Goal: Use online tool/utility: Use online tool/utility

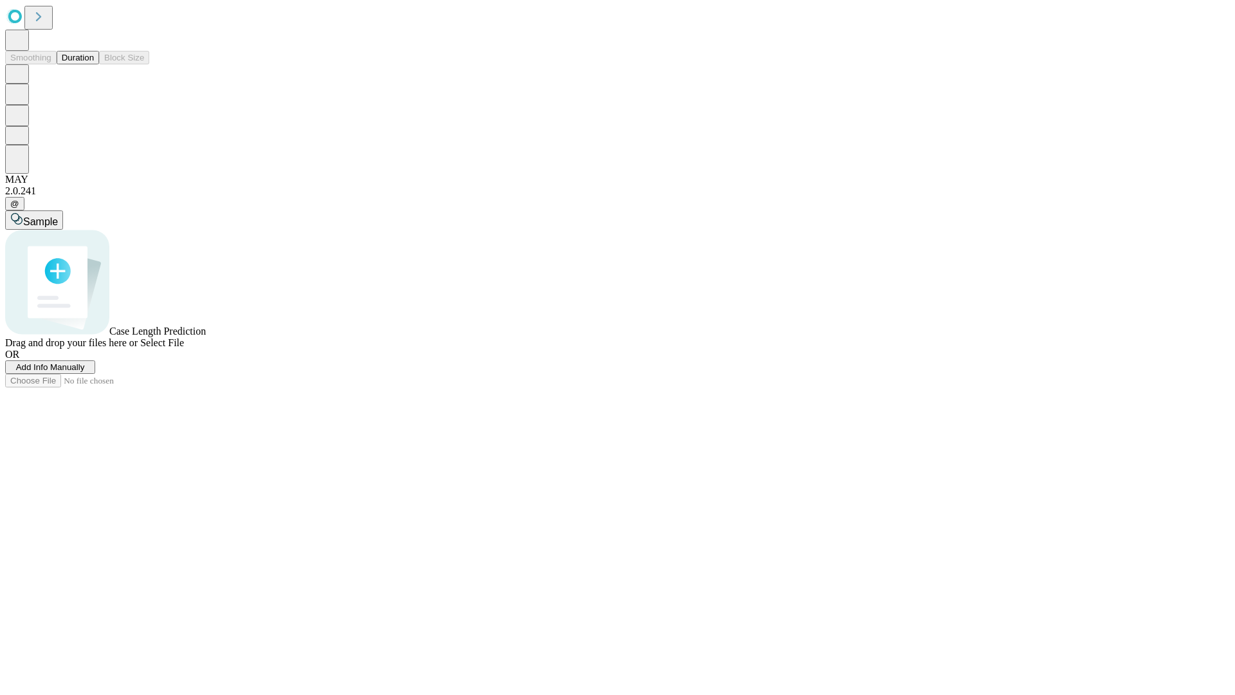
click at [94, 64] on button "Duration" at bounding box center [78, 58] width 42 height 14
click at [58, 216] on span "Sample" at bounding box center [40, 221] width 35 height 11
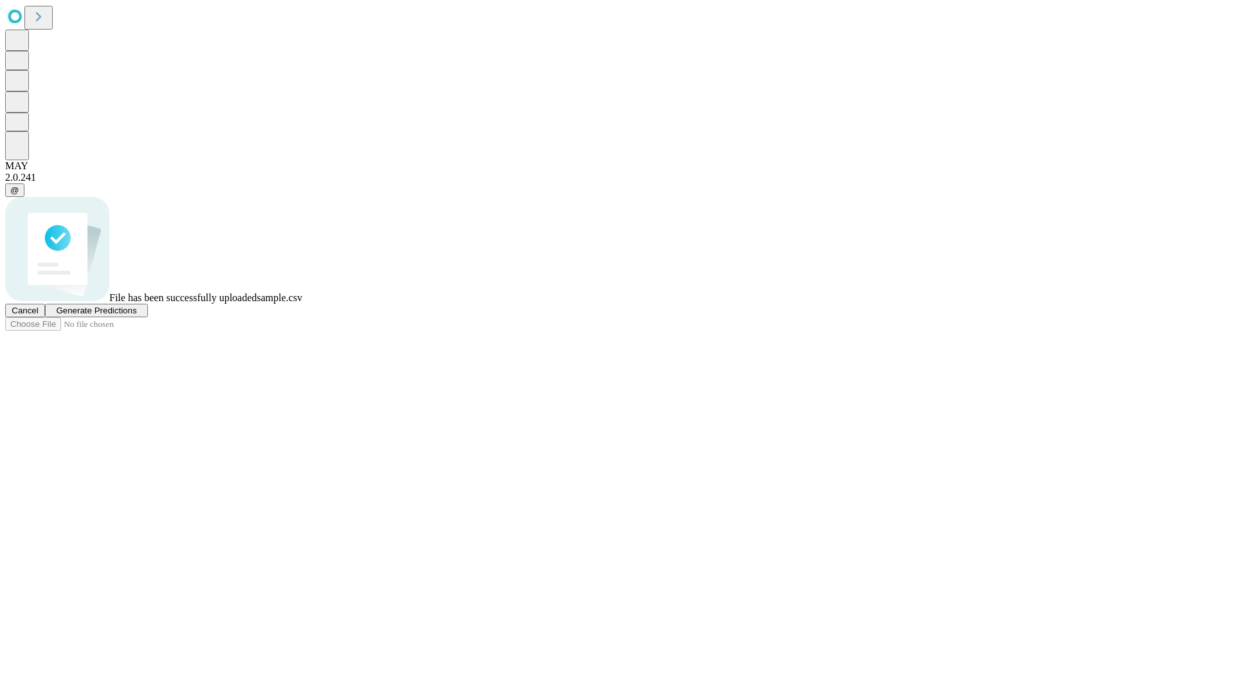
click at [136, 315] on span "Generate Predictions" at bounding box center [96, 311] width 80 height 10
